Goal: Navigation & Orientation: Find specific page/section

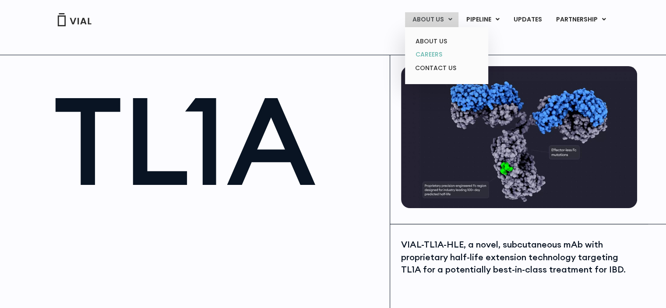
click at [434, 50] on link "CAREERS" at bounding box center [446, 55] width 77 height 14
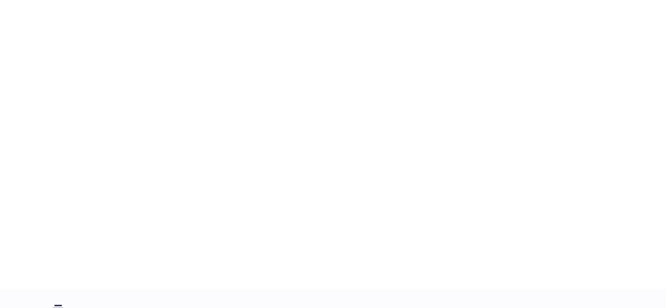
scroll to position [1387, 0]
